Goal: Task Accomplishment & Management: Use online tool/utility

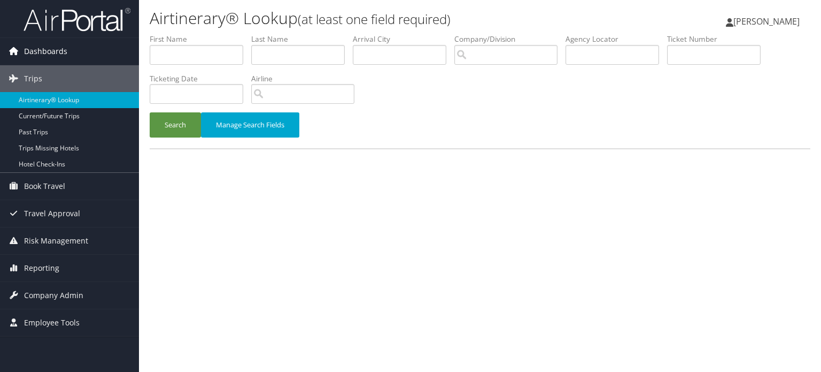
click at [38, 49] on span "Dashboards" at bounding box center [45, 51] width 43 height 27
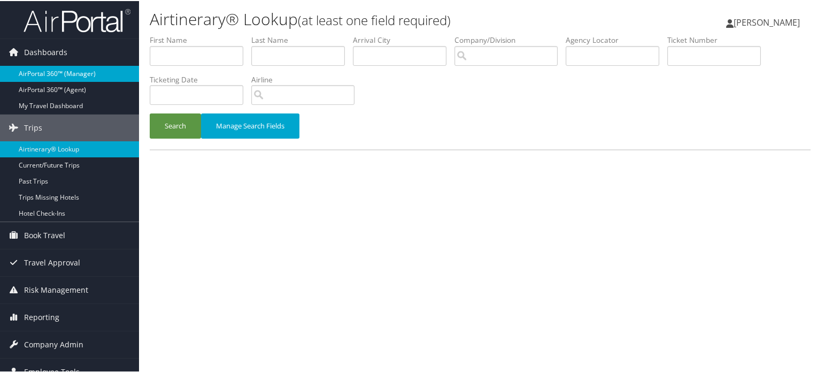
click at [36, 70] on link "AirPortal 360™ (Manager)" at bounding box center [69, 73] width 139 height 16
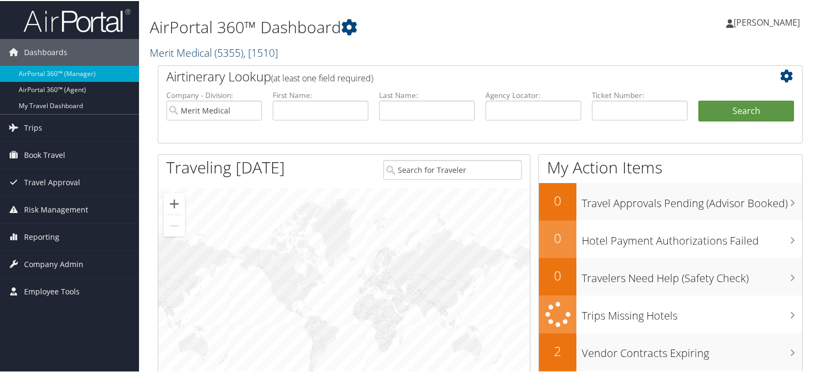
click at [196, 49] on link "Merit Medical ( 5355 ) , [ 1510 ]" at bounding box center [214, 51] width 128 height 14
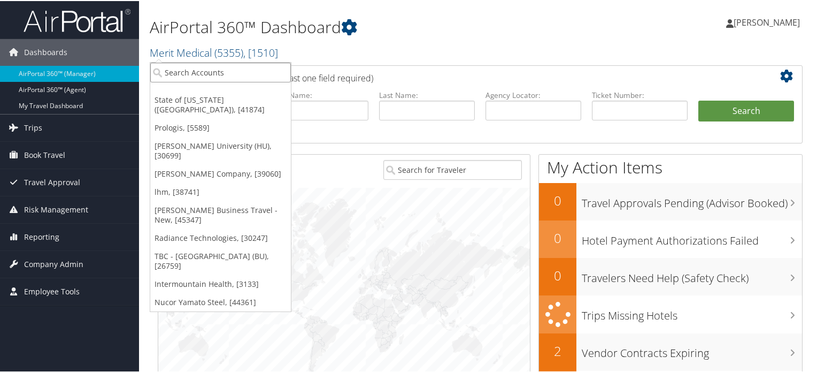
click at [242, 71] on input "search" at bounding box center [220, 71] width 141 height 20
type input "idah"
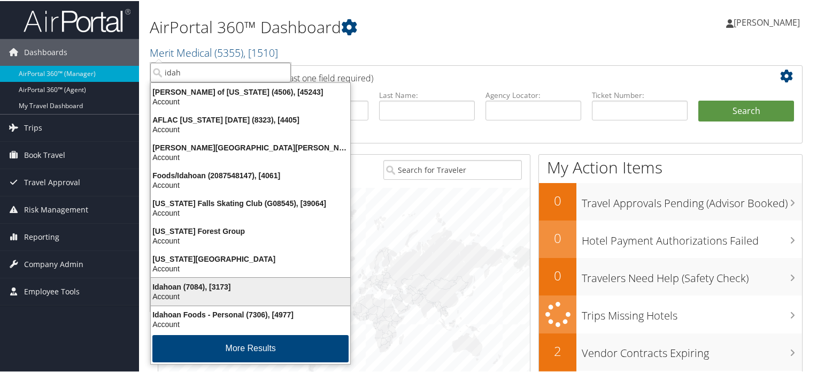
click at [175, 290] on div "Account" at bounding box center [250, 295] width 212 height 10
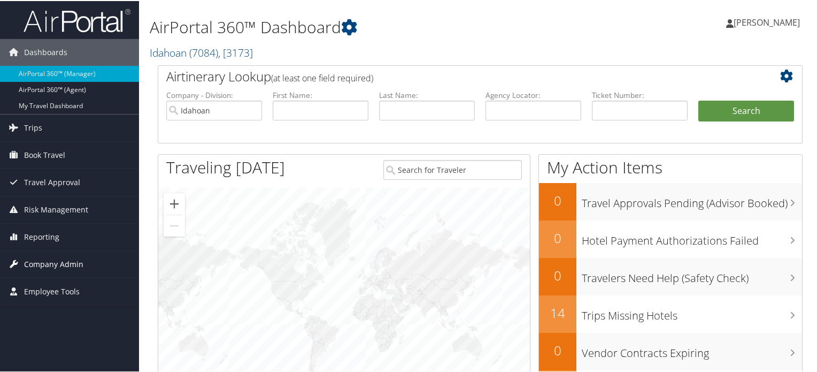
click at [39, 260] on span "Company Admin" at bounding box center [53, 263] width 59 height 27
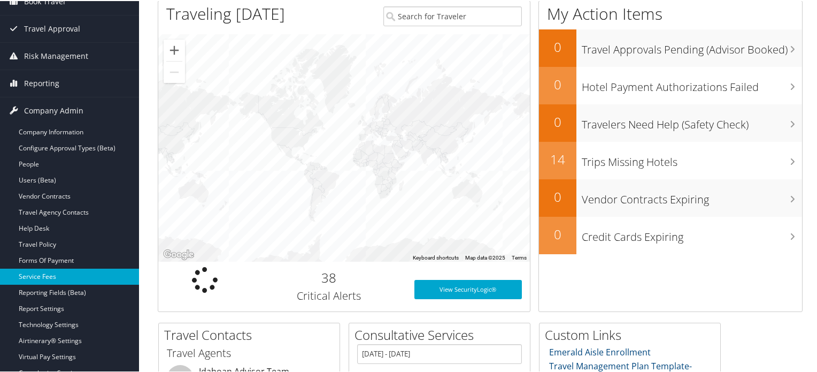
scroll to position [160, 0]
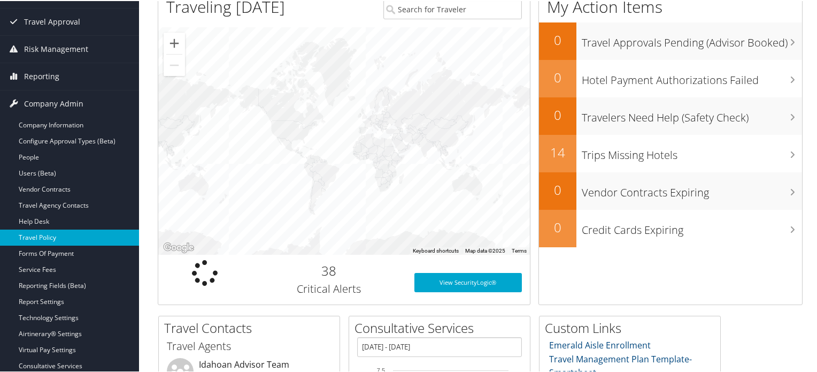
click at [46, 236] on link "Travel Policy" at bounding box center [69, 236] width 139 height 16
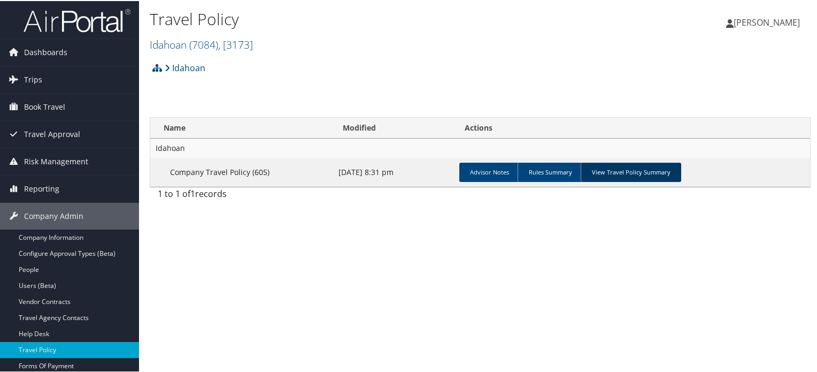
click at [600, 171] on link "View Travel Policy Summary" at bounding box center [631, 170] width 101 height 19
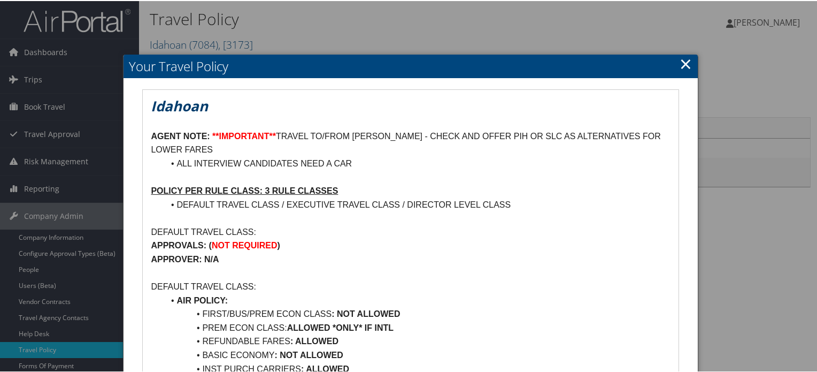
click at [681, 64] on link "×" at bounding box center [686, 62] width 12 height 21
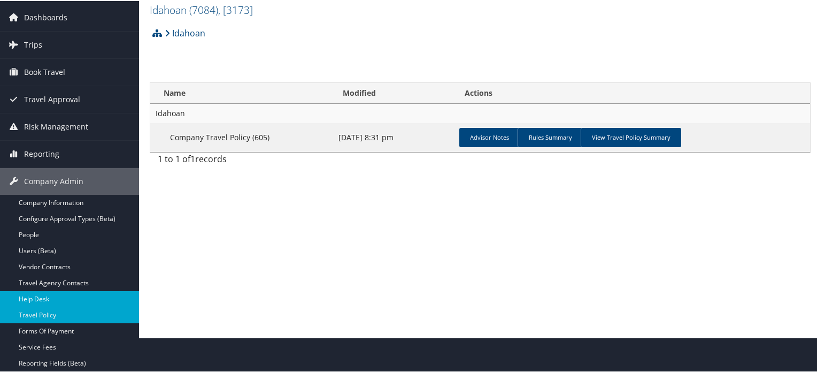
scroll to position [53, 0]
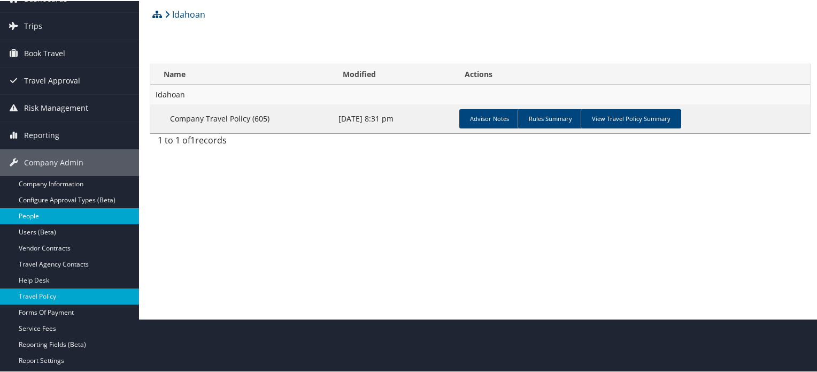
click at [34, 211] on link "People" at bounding box center [69, 215] width 139 height 16
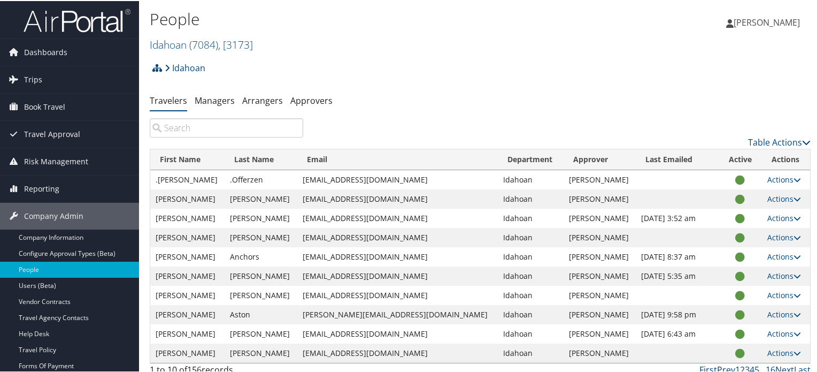
click at [235, 125] on input "search" at bounding box center [226, 126] width 153 height 19
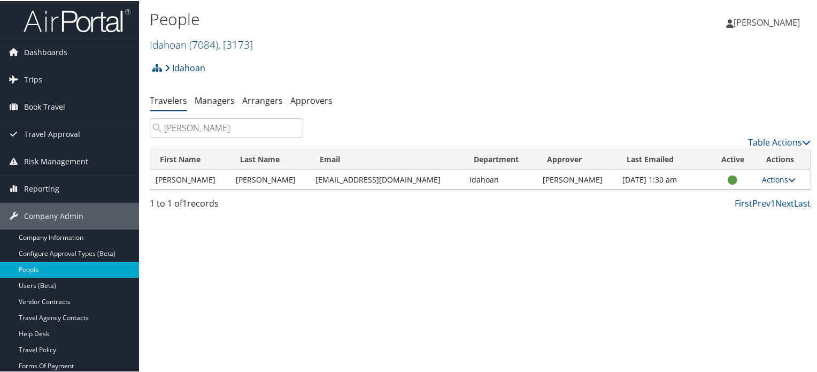
type input "carter"
click at [788, 179] on icon at bounding box center [791, 178] width 7 height 7
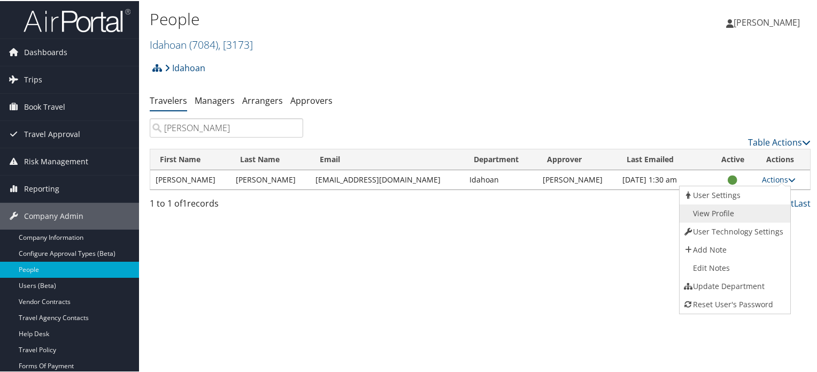
click at [714, 210] on link "View Profile" at bounding box center [734, 212] width 109 height 18
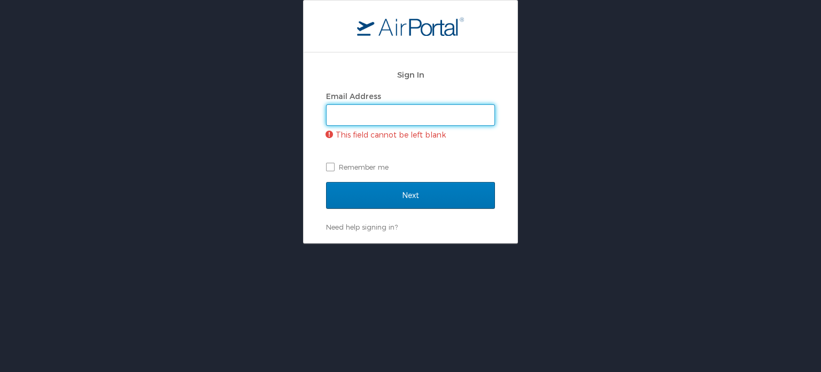
click at [383, 117] on input "Email Address" at bounding box center [411, 115] width 168 height 20
type input "gaurav.bhalla@cbtravel.com"
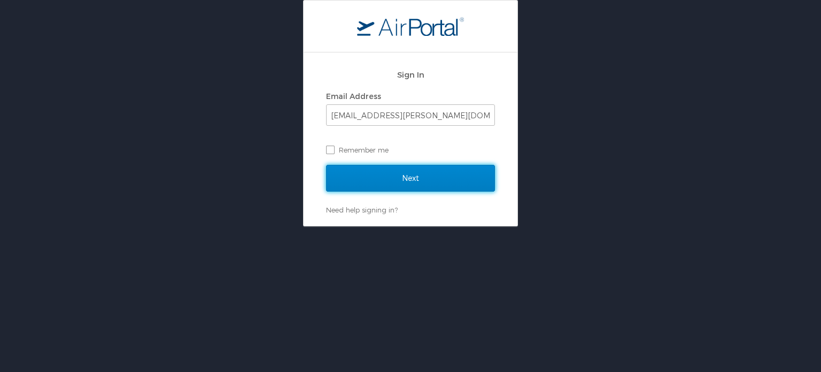
click at [413, 181] on input "Next" at bounding box center [410, 178] width 169 height 27
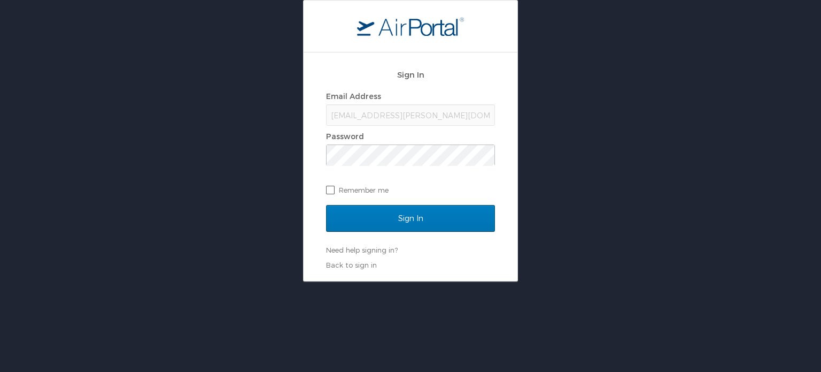
click at [330, 189] on label "Remember me" at bounding box center [410, 190] width 169 height 16
click at [330, 189] on input "Remember me" at bounding box center [329, 189] width 7 height 7
checkbox input "true"
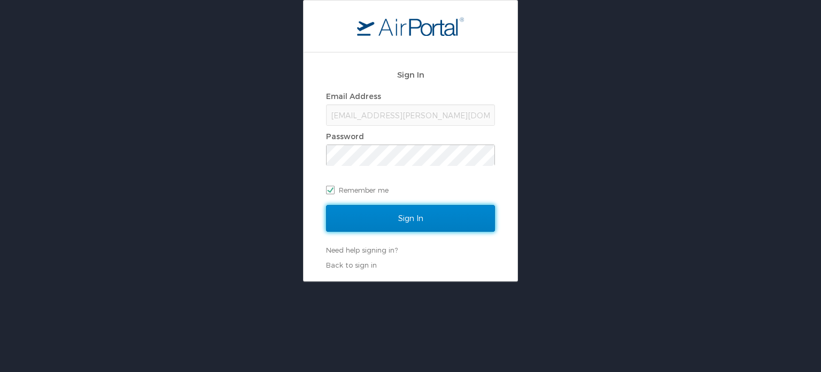
click at [403, 220] on input "Sign In" at bounding box center [410, 218] width 169 height 27
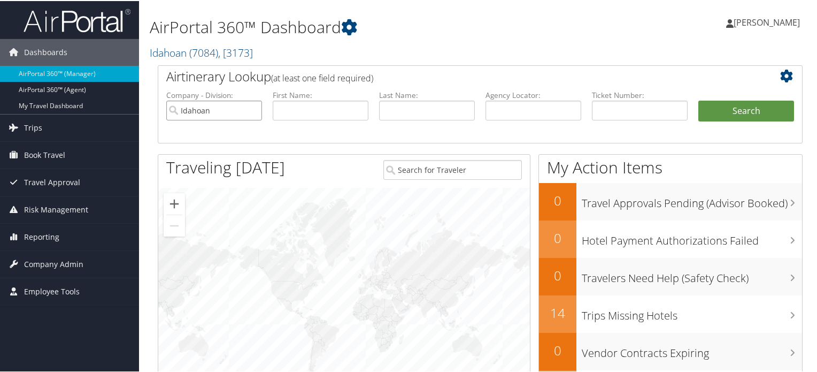
drag, startPoint x: 221, startPoint y: 109, endPoint x: 179, endPoint y: 110, distance: 42.2
click at [179, 110] on input "Idahoan" at bounding box center [214, 109] width 96 height 20
click at [490, 112] on input "text" at bounding box center [533, 109] width 96 height 20
paste input "DD9VK7"
type input "DD9VK7"
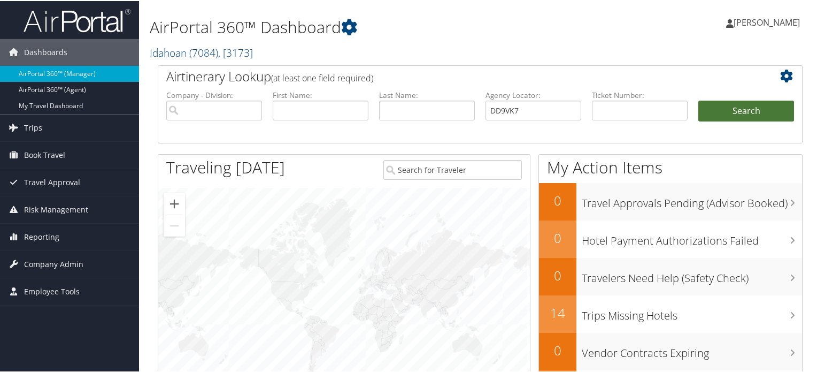
click at [719, 112] on button "Search" at bounding box center [746, 109] width 96 height 21
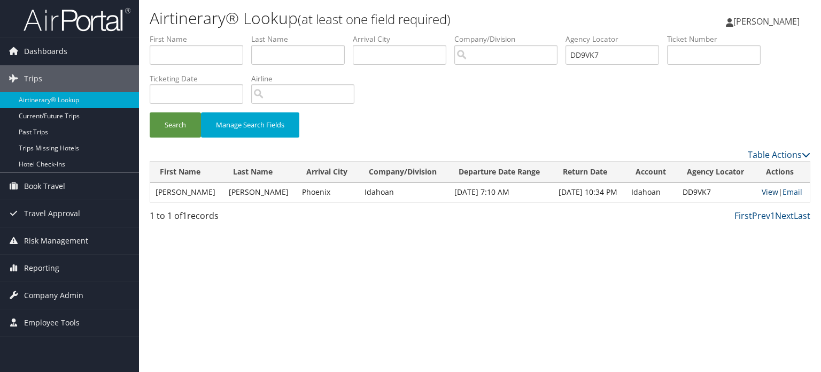
click at [767, 191] on link "View" at bounding box center [770, 192] width 17 height 10
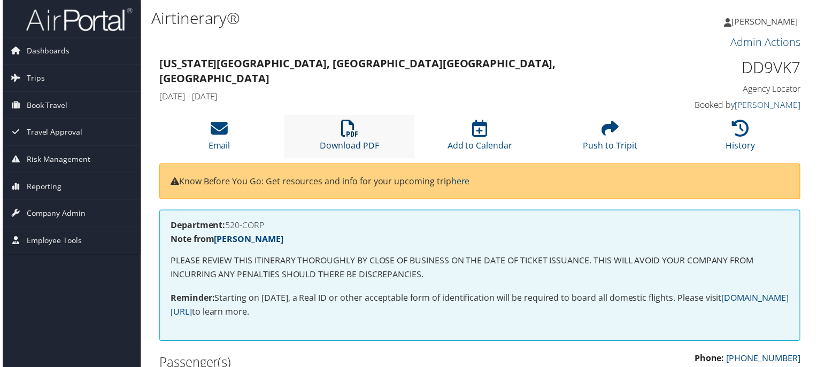
click at [346, 145] on link "Download PDF" at bounding box center [348, 140] width 59 height 26
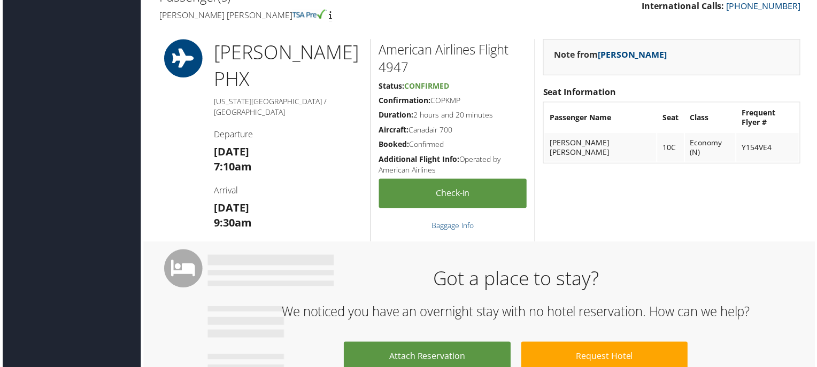
scroll to position [374, 0]
